Goal: Task Accomplishment & Management: Manage account settings

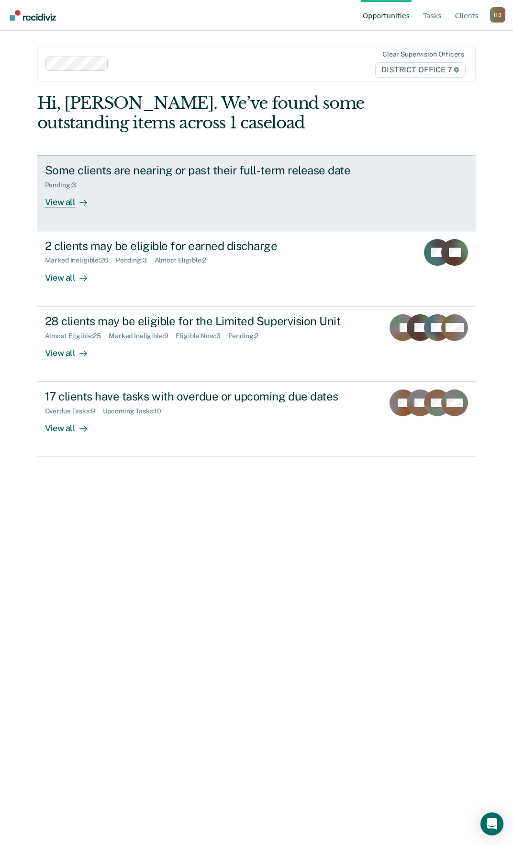
click at [70, 200] on div "View all" at bounding box center [72, 198] width 54 height 19
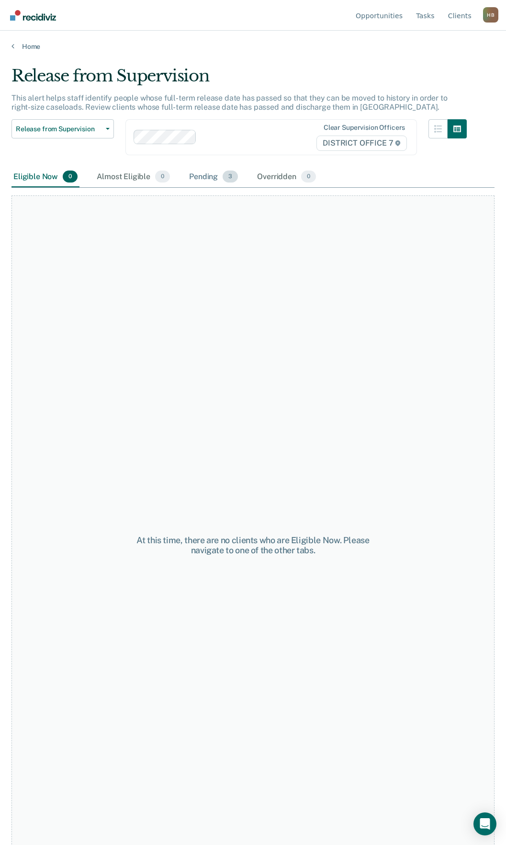
click at [205, 169] on div "Pending 3" at bounding box center [213, 177] width 53 height 21
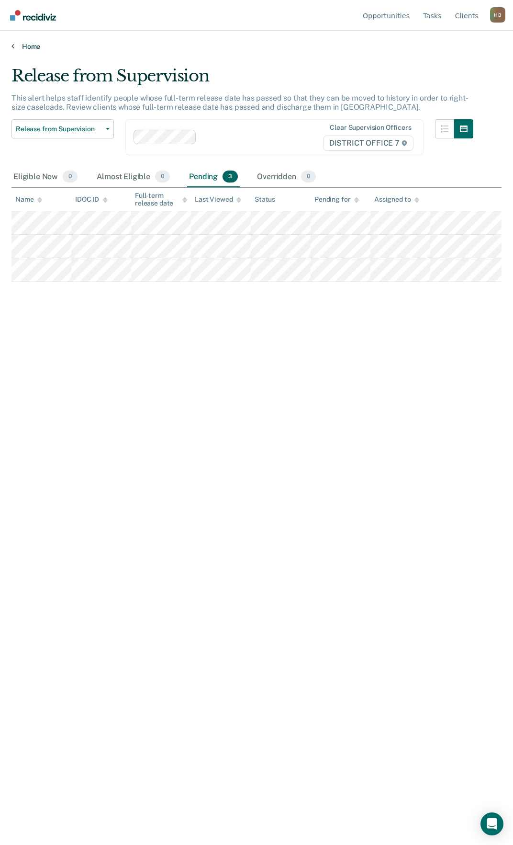
click at [19, 45] on link "Home" at bounding box center [256, 46] width 490 height 9
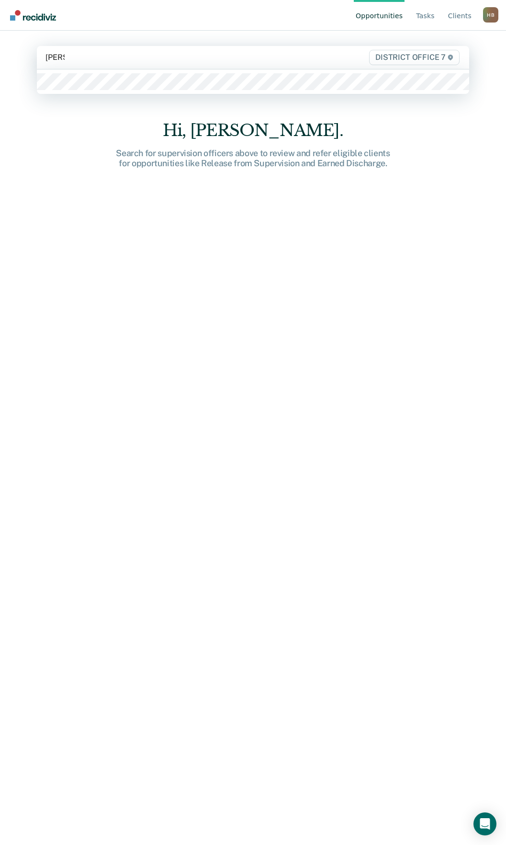
type input "henric"
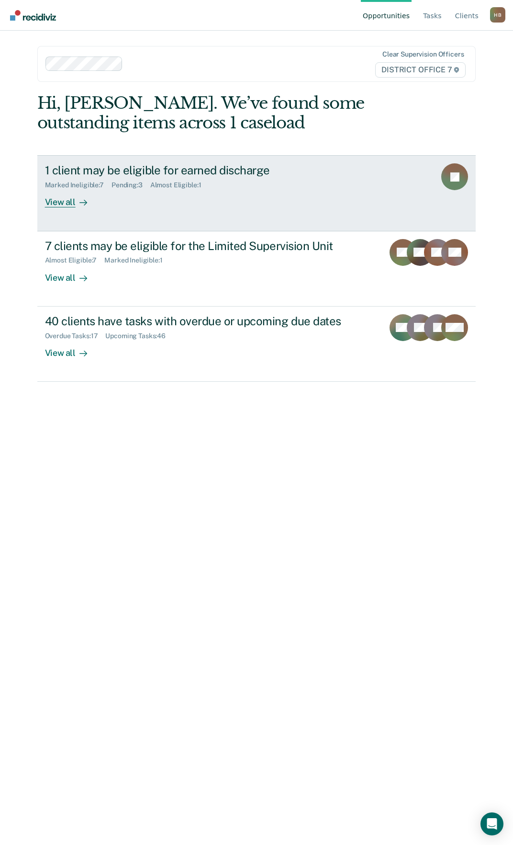
click at [71, 208] on link "1 client may be eligible for earned discharge Marked Ineligible : 7 Pending : 3…" at bounding box center [256, 193] width 439 height 76
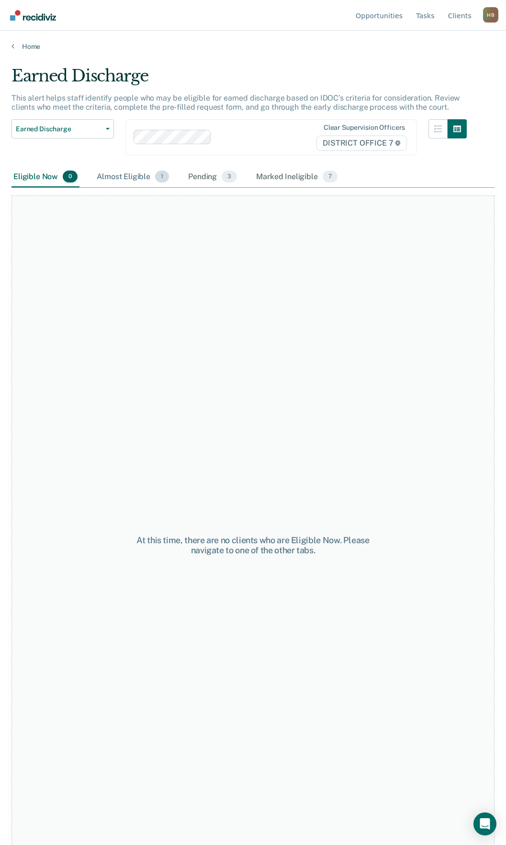
click at [145, 179] on div "Almost Eligible 1" at bounding box center [133, 177] width 76 height 21
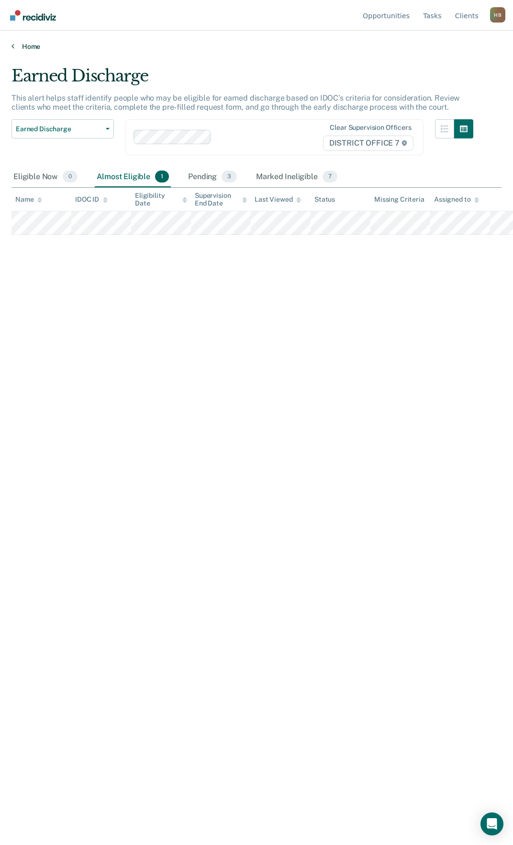
click at [15, 46] on link "Home" at bounding box center [256, 46] width 490 height 9
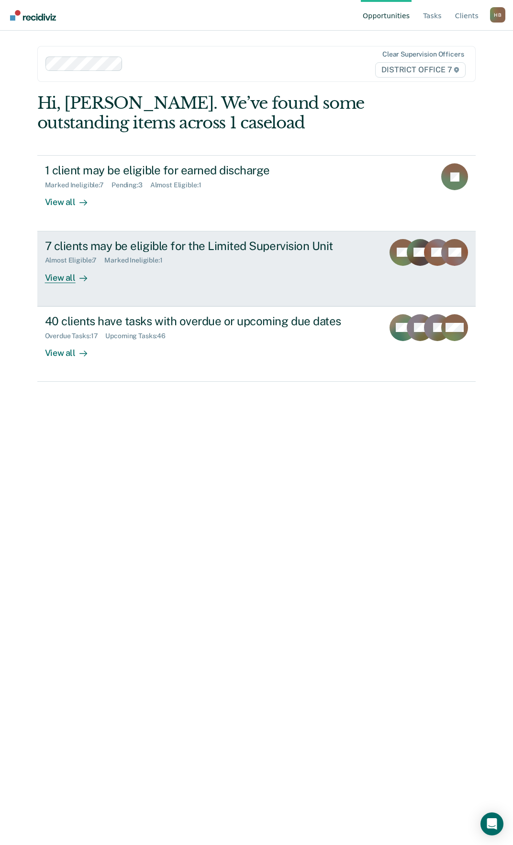
click at [71, 277] on div "View all" at bounding box center [72, 273] width 54 height 19
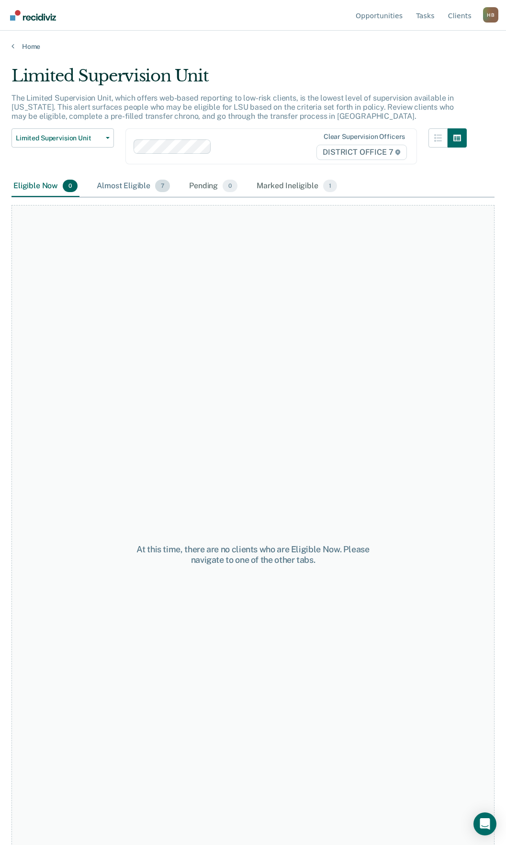
click at [138, 185] on div "Almost Eligible 7" at bounding box center [133, 186] width 77 height 21
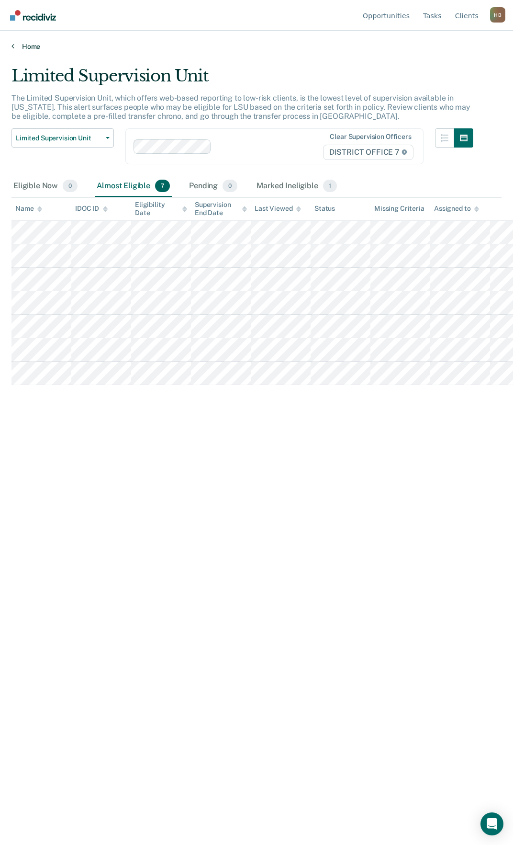
click at [32, 44] on link "Home" at bounding box center [256, 46] width 490 height 9
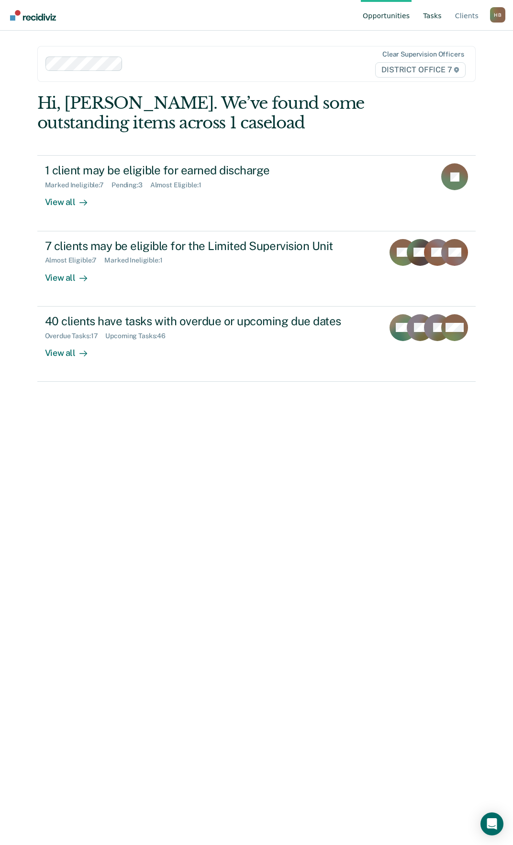
click at [434, 13] on link "Tasks" at bounding box center [432, 15] width 23 height 31
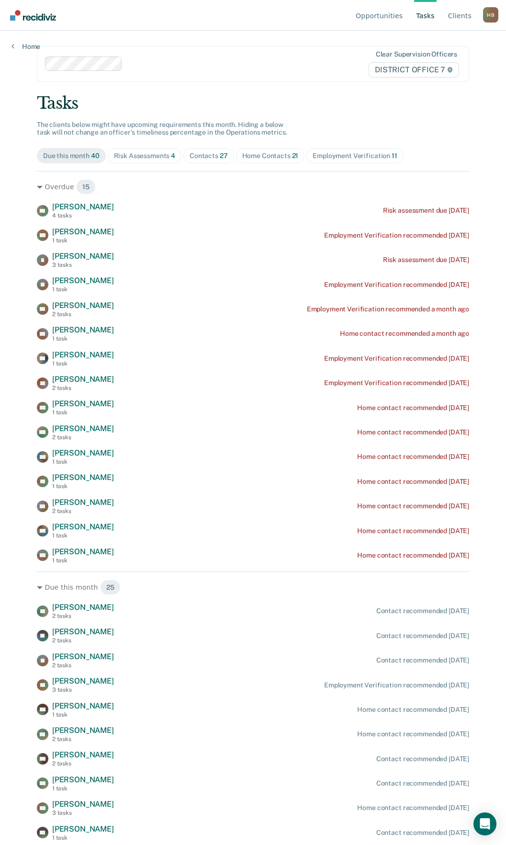
click at [145, 158] on div "Risk Assessments 4" at bounding box center [145, 156] width 62 height 8
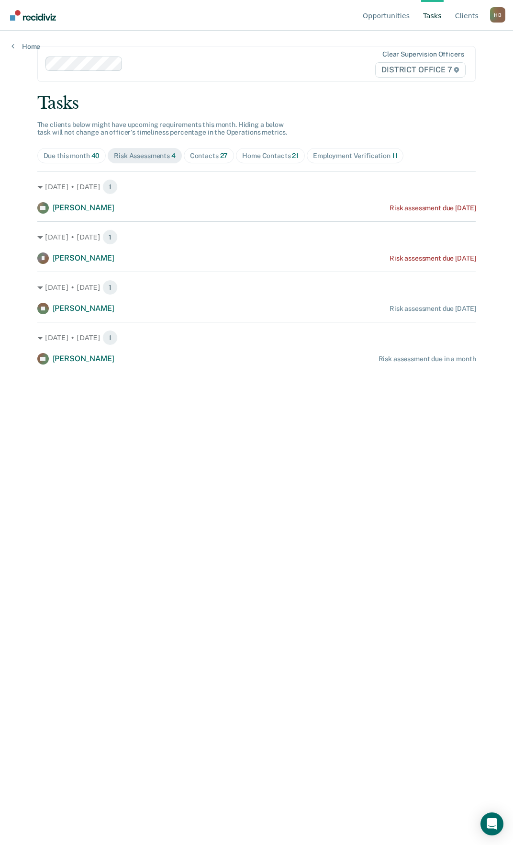
click at [216, 157] on div "Contacts 27" at bounding box center [209, 156] width 38 height 8
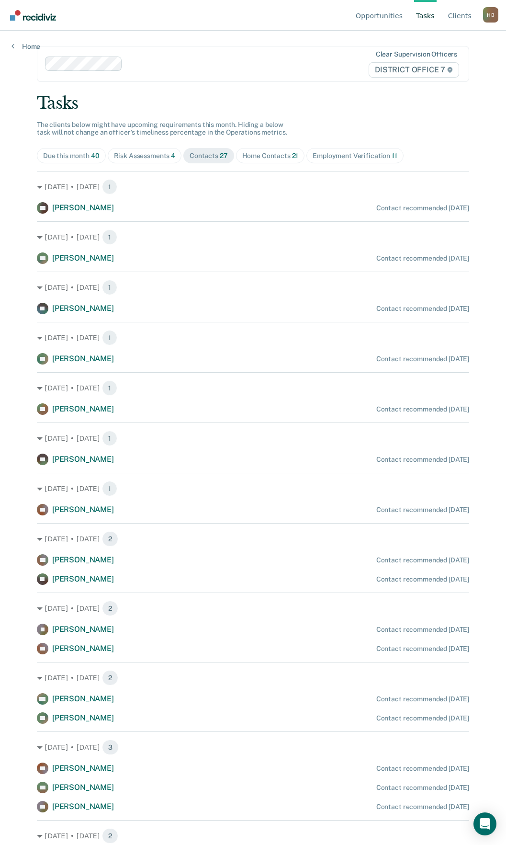
click at [268, 163] on span "Home Contacts 21" at bounding box center [270, 155] width 69 height 15
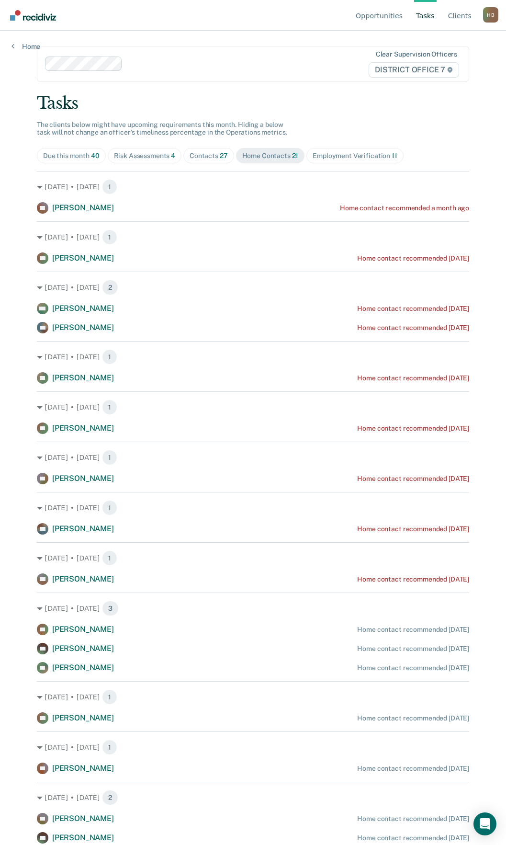
click at [329, 159] on div "Employment Verification 11" at bounding box center [355, 156] width 84 height 8
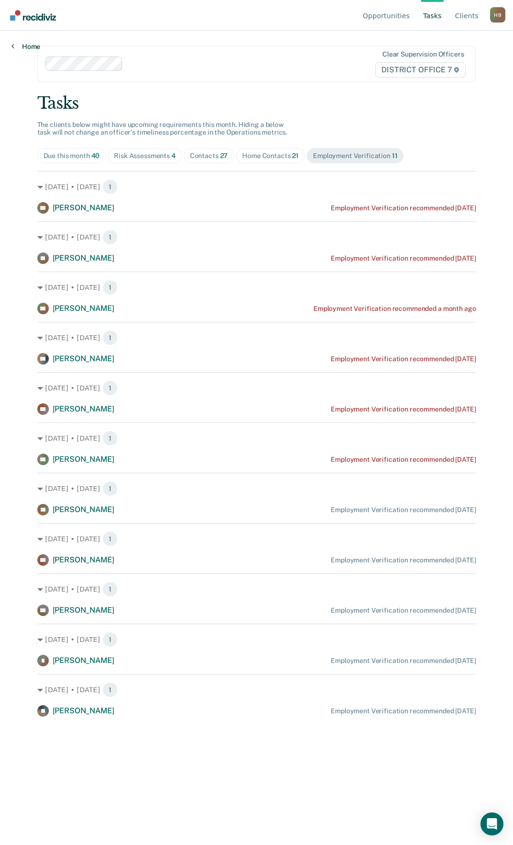
click at [22, 47] on link "Home" at bounding box center [25, 46] width 29 height 9
